Goal: Information Seeking & Learning: Learn about a topic

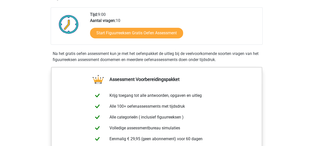
scroll to position [122, 0]
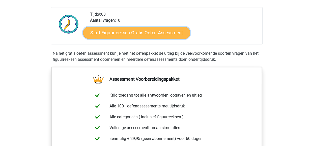
click at [143, 33] on link "Start Figuurreeksen Gratis Oefen Assessment" at bounding box center [136, 32] width 107 height 12
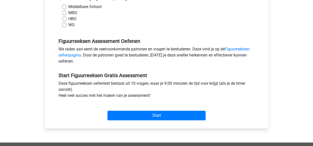
scroll to position [125, 0]
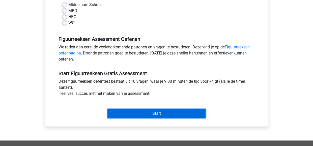
click at [148, 113] on input "Start" at bounding box center [156, 114] width 98 height 10
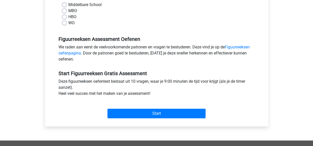
click at [102, 28] on div "Middelbare School MBO HBO WO" at bounding box center [157, 16] width 204 height 28
click at [67, 20] on div "WO" at bounding box center [156, 23] width 188 height 6
click at [235, 49] on link "Figuurreeksen oefenpagina" at bounding box center [153, 50] width 191 height 11
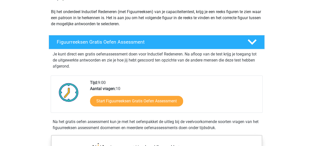
scroll to position [68, 0]
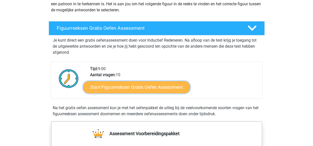
click at [134, 89] on link "Start Figuurreeksen Gratis Oefen Assessment" at bounding box center [136, 87] width 107 height 12
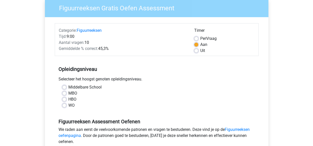
scroll to position [53, 0]
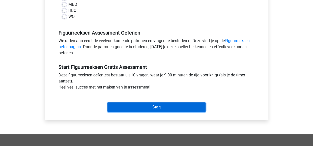
click at [147, 105] on input "Start" at bounding box center [156, 107] width 98 height 10
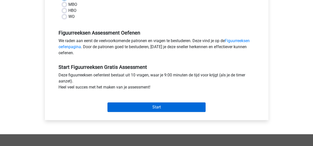
scroll to position [126, 0]
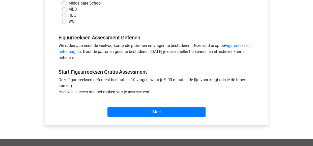
click at [69, 19] on label "WO" at bounding box center [71, 21] width 6 height 6
click at [66, 19] on input "WO" at bounding box center [64, 20] width 4 height 5
radio input "true"
click at [68, 15] on label "HBO" at bounding box center [72, 15] width 8 height 6
click at [65, 15] on input "HBO" at bounding box center [64, 14] width 4 height 5
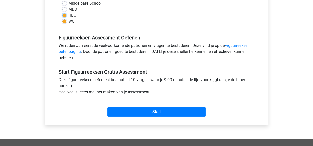
radio input "true"
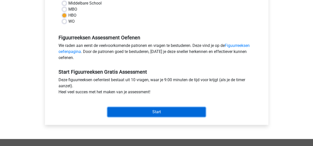
click at [145, 112] on input "Start" at bounding box center [156, 112] width 98 height 10
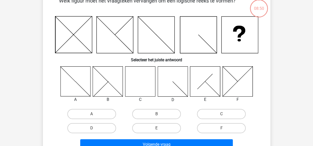
scroll to position [30, 0]
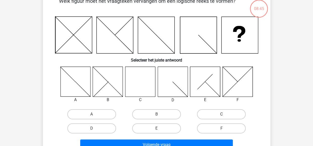
click at [225, 111] on label "C" at bounding box center [221, 114] width 49 height 10
click at [225, 114] on input "C" at bounding box center [222, 115] width 3 height 3
radio input "true"
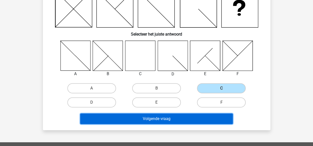
click at [172, 117] on button "Volgende vraag" at bounding box center [156, 118] width 152 height 11
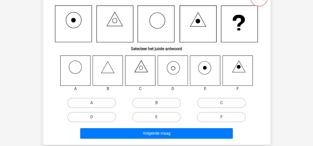
scroll to position [40, 0]
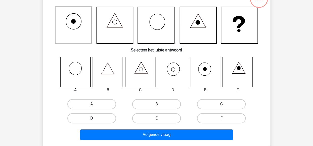
click at [89, 123] on label "D" at bounding box center [91, 118] width 49 height 10
click at [91, 121] on input "D" at bounding box center [92, 119] width 3 height 3
radio input "true"
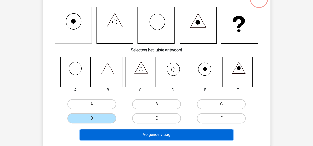
click at [161, 135] on button "Volgende vraag" at bounding box center [156, 134] width 152 height 11
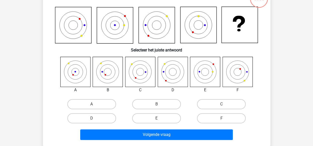
scroll to position [23, 0]
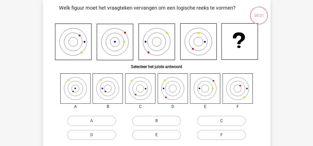
click at [158, 133] on label "E" at bounding box center [156, 135] width 49 height 10
click at [158, 135] on input "E" at bounding box center [157, 136] width 3 height 3
radio input "true"
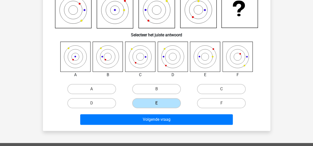
scroll to position [57, 0]
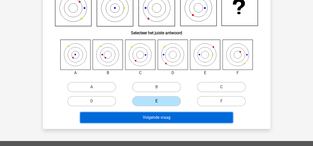
click at [163, 120] on button "Volgende vraag" at bounding box center [156, 117] width 152 height 11
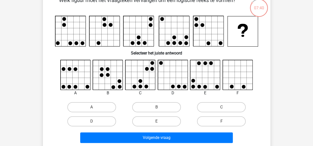
scroll to position [26, 0]
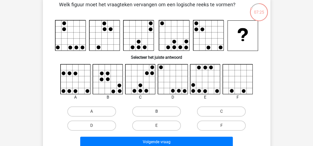
click at [160, 113] on label "B" at bounding box center [156, 111] width 49 height 10
click at [160, 113] on input "B" at bounding box center [157, 112] width 3 height 3
radio input "true"
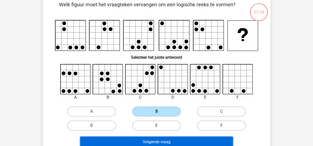
click at [165, 142] on button "Volgende vraag" at bounding box center [156, 142] width 152 height 11
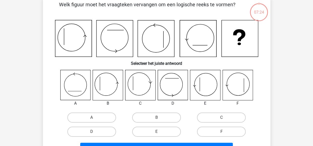
scroll to position [23, 0]
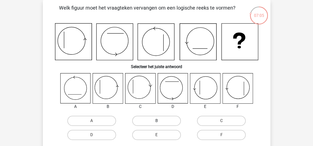
click at [163, 117] on label "B" at bounding box center [156, 121] width 49 height 10
click at [160, 121] on input "B" at bounding box center [157, 122] width 3 height 3
radio input "true"
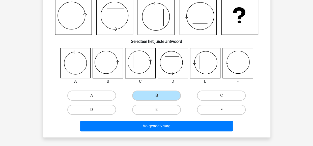
scroll to position [61, 0]
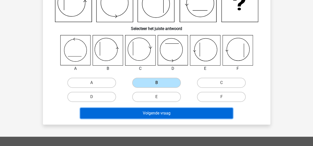
click at [153, 112] on button "Volgende vraag" at bounding box center [156, 113] width 152 height 11
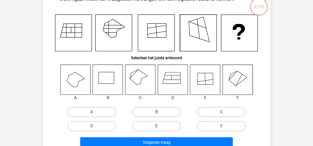
scroll to position [23, 0]
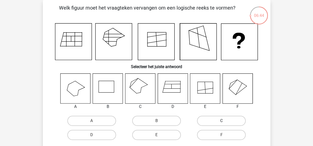
click at [220, 121] on label "C" at bounding box center [221, 121] width 49 height 10
click at [221, 121] on input "C" at bounding box center [222, 122] width 3 height 3
radio input "true"
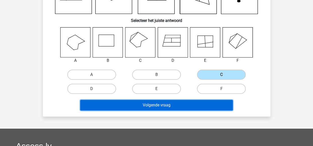
click at [159, 104] on button "Volgende vraag" at bounding box center [156, 105] width 152 height 11
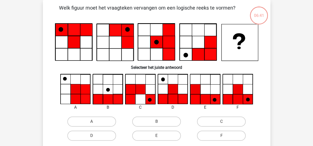
scroll to position [23, 0]
click at [225, 134] on label "F" at bounding box center [221, 136] width 49 height 10
click at [225, 136] on input "F" at bounding box center [222, 137] width 3 height 3
radio input "true"
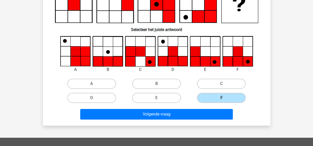
scroll to position [63, 0]
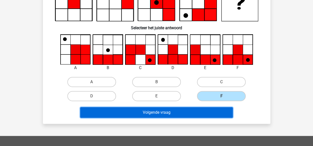
click at [163, 115] on button "Volgende vraag" at bounding box center [156, 112] width 152 height 11
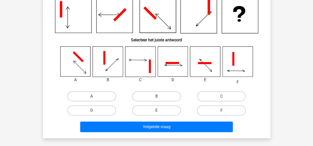
scroll to position [23, 0]
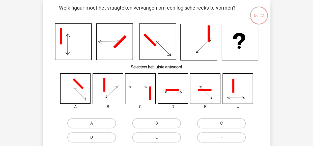
click at [94, 135] on label "D" at bounding box center [91, 137] width 49 height 10
click at [94, 137] on input "D" at bounding box center [92, 138] width 3 height 3
radio input "true"
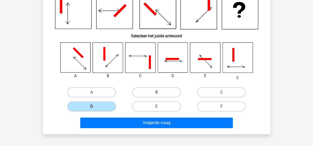
scroll to position [55, 0]
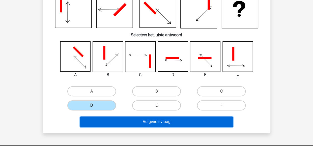
drag, startPoint x: 169, startPoint y: 121, endPoint x: 156, endPoint y: 122, distance: 13.2
click at [156, 122] on button "Volgende vraag" at bounding box center [156, 121] width 152 height 11
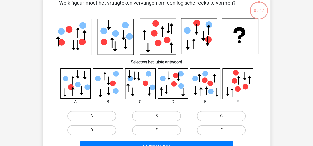
scroll to position [23, 0]
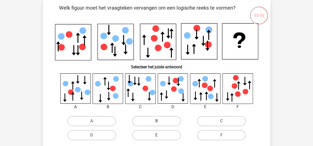
click at [151, 117] on label "B" at bounding box center [156, 121] width 49 height 10
click at [156, 121] on input "B" at bounding box center [157, 122] width 3 height 3
radio input "true"
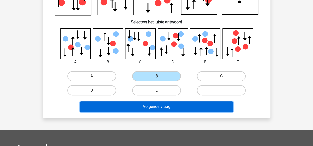
click at [160, 102] on button "Volgende vraag" at bounding box center [156, 106] width 152 height 11
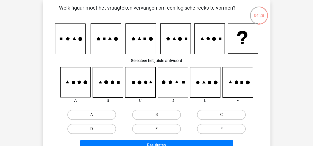
click at [216, 125] on label "F" at bounding box center [221, 129] width 49 height 10
click at [221, 129] on input "F" at bounding box center [222, 130] width 3 height 3
radio input "true"
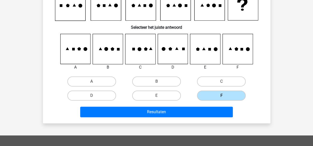
scroll to position [57, 0]
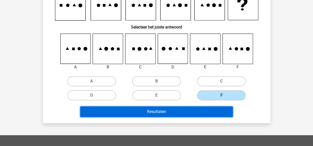
click at [175, 113] on button "Resultaten" at bounding box center [156, 111] width 152 height 11
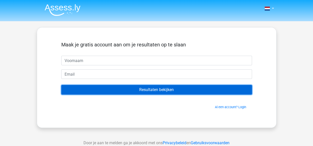
drag, startPoint x: 147, startPoint y: 87, endPoint x: 138, endPoint y: 86, distance: 8.9
click at [138, 86] on input "Resultaten bekijken" at bounding box center [156, 90] width 190 height 10
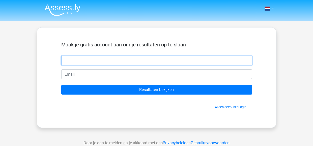
type input "r"
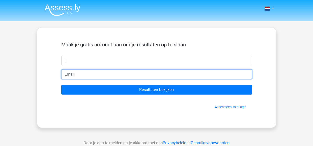
click at [127, 72] on input "email" at bounding box center [156, 74] width 190 height 10
type input "e"
type input "[EMAIL_ADDRESS][DOMAIN_NAME]"
click at [61, 85] on input "Resultaten bekijken" at bounding box center [156, 90] width 190 height 10
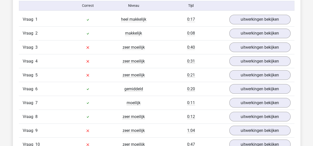
scroll to position [417, 0]
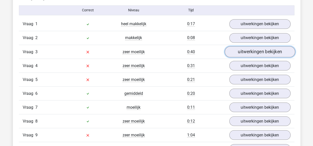
click at [268, 50] on link "uitwerkingen bekijken" at bounding box center [259, 51] width 70 height 11
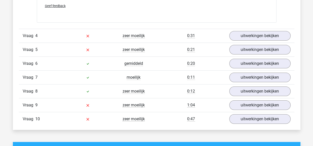
scroll to position [873, 0]
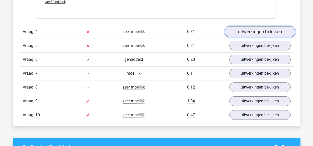
click at [259, 29] on link "uitwerkingen bekijken" at bounding box center [259, 31] width 70 height 11
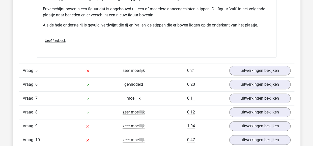
scroll to position [1149, 0]
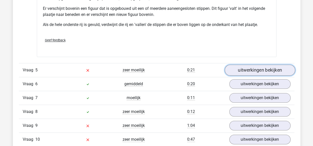
click at [260, 69] on link "uitwerkingen bekijken" at bounding box center [259, 70] width 70 height 11
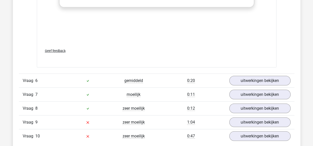
scroll to position [1601, 0]
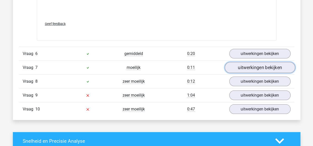
click at [252, 64] on link "uitwerkingen bekijken" at bounding box center [259, 67] width 70 height 11
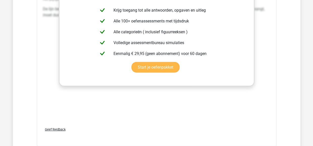
scroll to position [1494, 0]
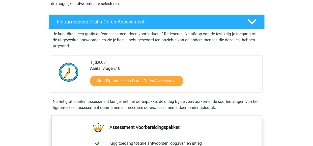
scroll to position [80, 0]
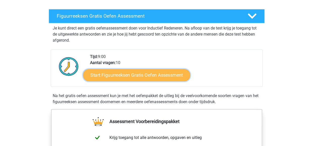
click at [144, 76] on link "Start Figuurreeksen Gratis Oefen Assessment" at bounding box center [136, 75] width 107 height 12
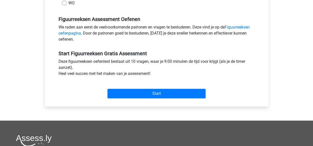
scroll to position [146, 0]
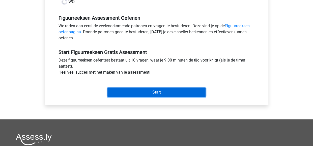
click at [148, 91] on input "Start" at bounding box center [156, 92] width 98 height 10
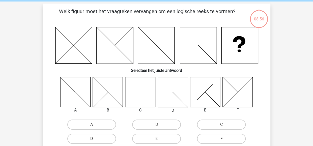
scroll to position [24, 0]
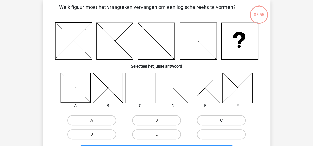
click at [216, 123] on label "C" at bounding box center [221, 120] width 49 height 10
click at [221, 123] on input "C" at bounding box center [222, 121] width 3 height 3
radio input "true"
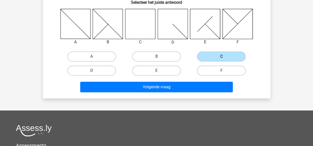
scroll to position [88, 0]
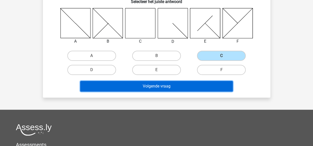
click at [161, 84] on button "Volgende vraag" at bounding box center [156, 86] width 152 height 11
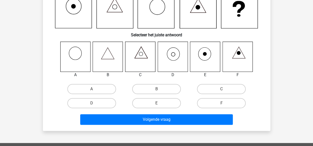
scroll to position [23, 0]
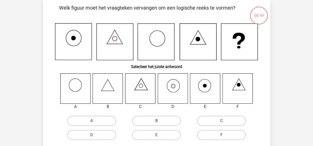
click at [171, 91] on icon at bounding box center [172, 88] width 30 height 30
click at [174, 83] on icon at bounding box center [172, 88] width 30 height 30
click at [79, 137] on label "D" at bounding box center [91, 135] width 49 height 10
click at [91, 137] on input "D" at bounding box center [92, 136] width 3 height 3
radio input "true"
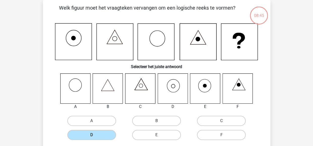
scroll to position [87, 0]
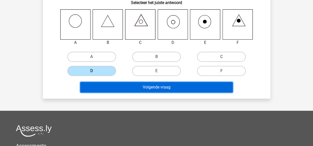
click at [176, 90] on button "Volgende vraag" at bounding box center [156, 87] width 152 height 11
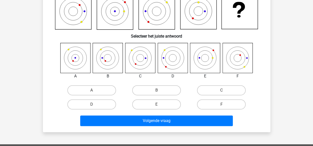
scroll to position [23, 0]
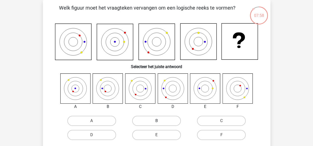
click at [160, 125] on label "B" at bounding box center [156, 121] width 49 height 10
click at [160, 124] on input "B" at bounding box center [157, 122] width 3 height 3
radio input "true"
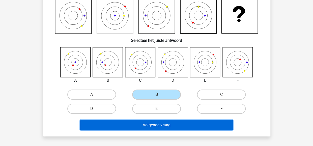
click at [169, 125] on button "Volgende vraag" at bounding box center [156, 125] width 152 height 11
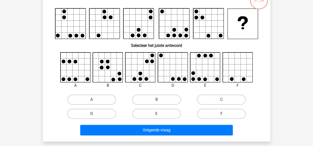
scroll to position [17, 0]
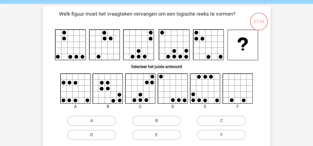
click at [154, 135] on label "E" at bounding box center [156, 135] width 49 height 10
click at [156, 135] on input "E" at bounding box center [157, 136] width 3 height 3
radio input "true"
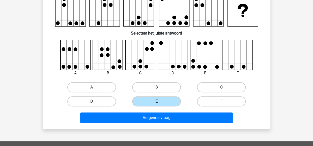
scroll to position [51, 0]
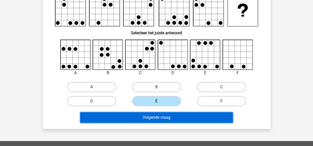
click at [162, 117] on button "Volgende vraag" at bounding box center [156, 117] width 152 height 11
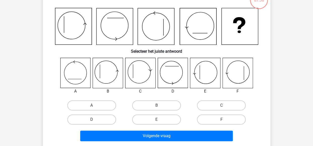
scroll to position [23, 0]
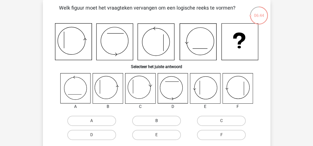
drag, startPoint x: 156, startPoint y: 121, endPoint x: 150, endPoint y: 121, distance: 5.8
click at [150, 121] on label "B" at bounding box center [156, 121] width 49 height 10
click at [156, 121] on input "B" at bounding box center [157, 122] width 3 height 3
radio input "true"
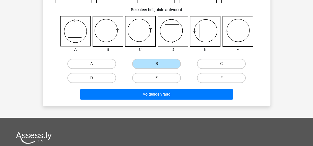
scroll to position [81, 0]
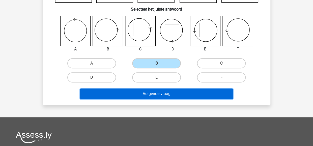
click at [155, 95] on button "Volgende vraag" at bounding box center [156, 93] width 152 height 11
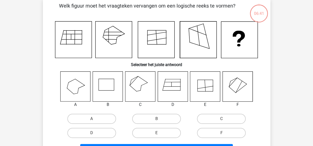
scroll to position [23, 0]
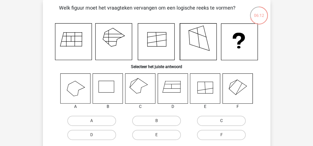
click at [207, 118] on label "C" at bounding box center [221, 121] width 49 height 10
click at [221, 121] on input "C" at bounding box center [222, 122] width 3 height 3
radio input "true"
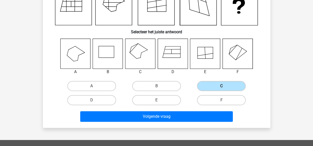
scroll to position [68, 0]
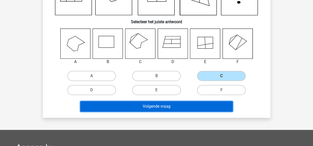
click at [155, 105] on button "Volgende vraag" at bounding box center [156, 106] width 152 height 11
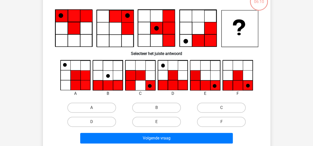
scroll to position [23, 0]
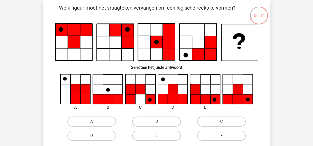
click at [214, 137] on label "F" at bounding box center [221, 136] width 49 height 10
click at [221, 137] on input "F" at bounding box center [222, 137] width 3 height 3
radio input "true"
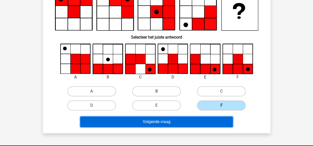
click at [147, 124] on button "Volgende vraag" at bounding box center [156, 121] width 152 height 11
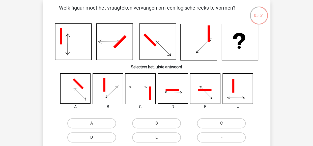
click at [104, 135] on label "D" at bounding box center [91, 137] width 49 height 10
click at [95, 137] on input "D" at bounding box center [92, 138] width 3 height 3
radio input "true"
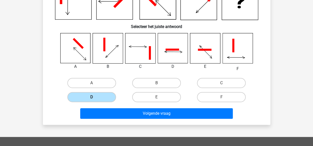
scroll to position [72, 0]
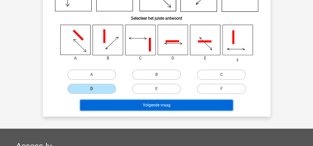
click at [156, 110] on button "Volgende vraag" at bounding box center [156, 105] width 152 height 11
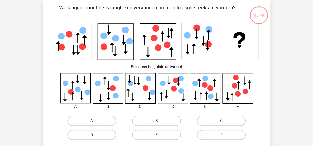
scroll to position [23, 0]
click at [157, 132] on label "E" at bounding box center [156, 135] width 49 height 10
click at [157, 135] on input "E" at bounding box center [157, 136] width 3 height 3
radio input "true"
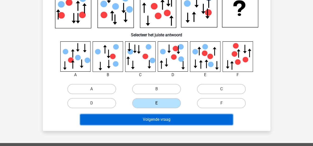
click at [183, 119] on button "Volgende vraag" at bounding box center [156, 119] width 152 height 11
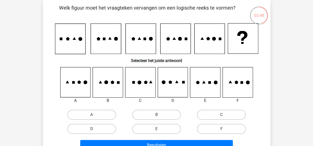
click at [157, 115] on input "B" at bounding box center [157, 116] width 3 height 3
radio input "true"
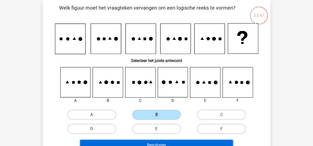
click at [158, 143] on button "Resultaten" at bounding box center [156, 145] width 152 height 11
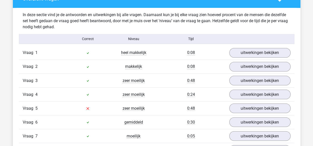
scroll to position [389, 0]
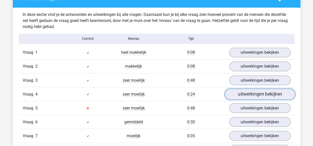
click at [262, 93] on link "uitwerkingen bekijken" at bounding box center [259, 93] width 70 height 11
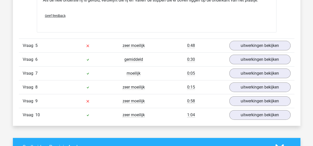
scroll to position [752, 0]
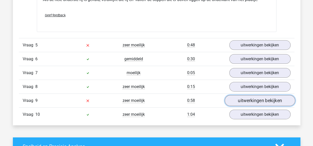
click at [257, 98] on link "uitwerkingen bekijken" at bounding box center [259, 100] width 70 height 11
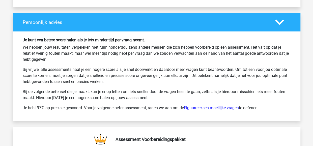
scroll to position [1457, 0]
